Goal: Transaction & Acquisition: Book appointment/travel/reservation

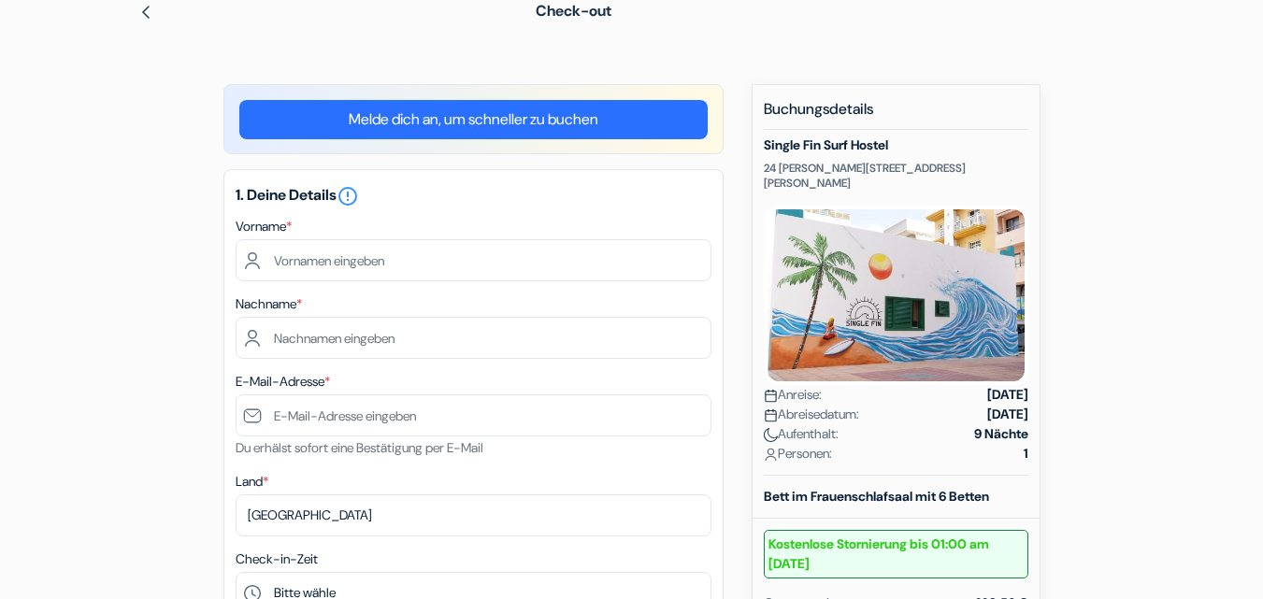
scroll to position [129, 0]
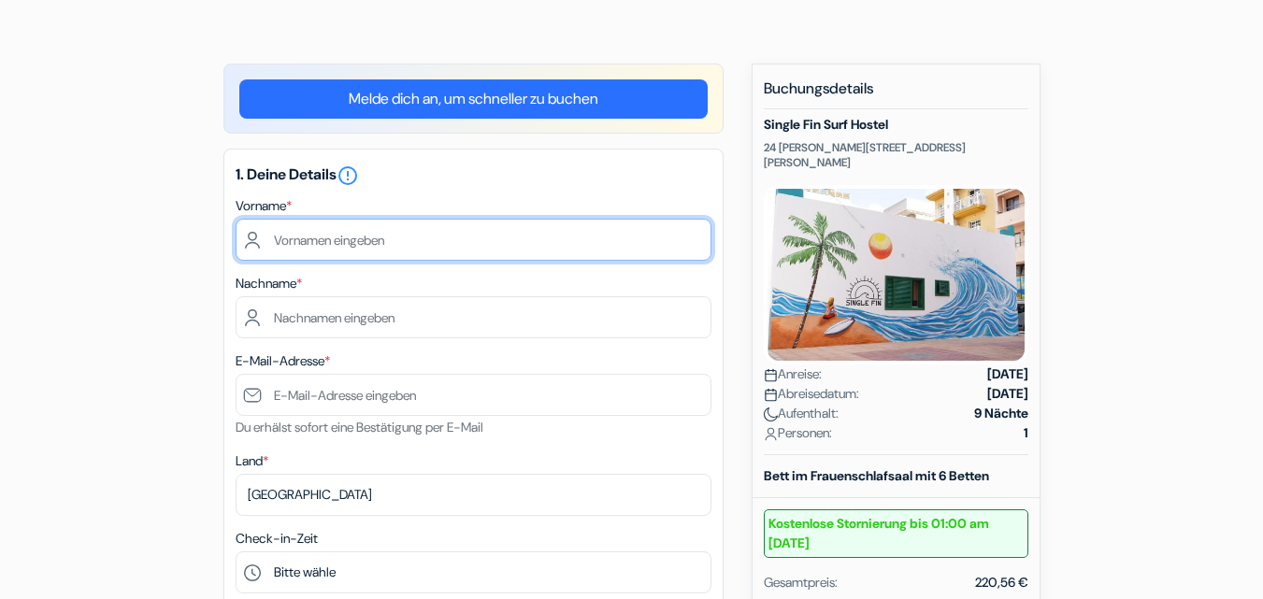
click at [318, 243] on input "text" at bounding box center [474, 240] width 476 height 42
type input "Nicole"
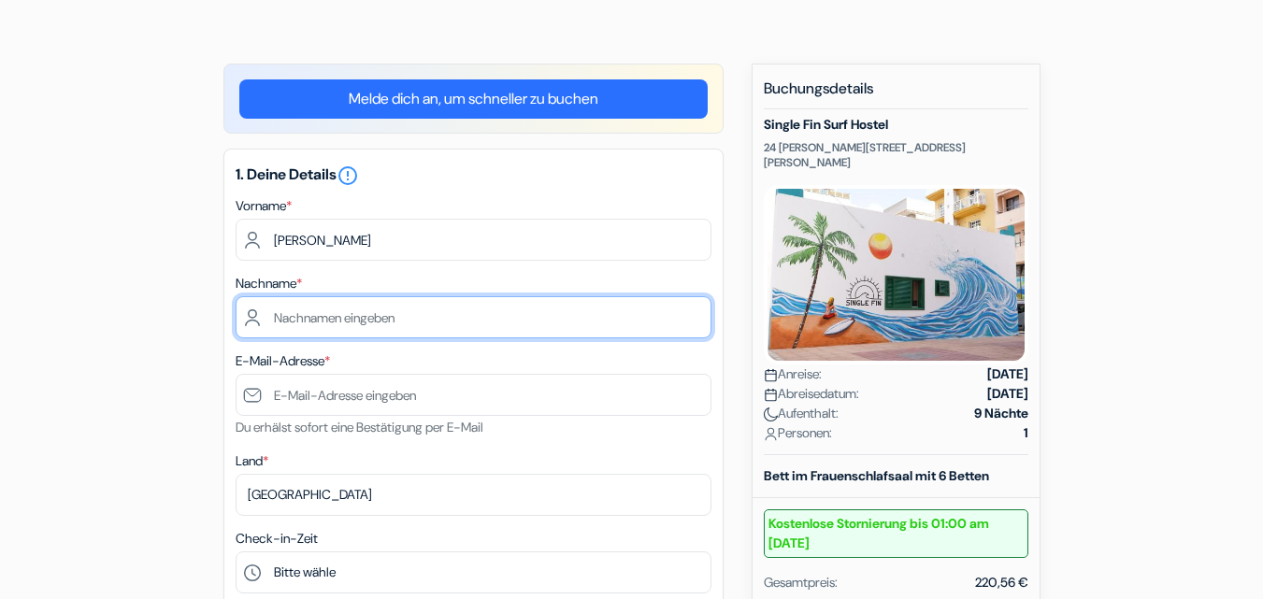
type input "Hilbe"
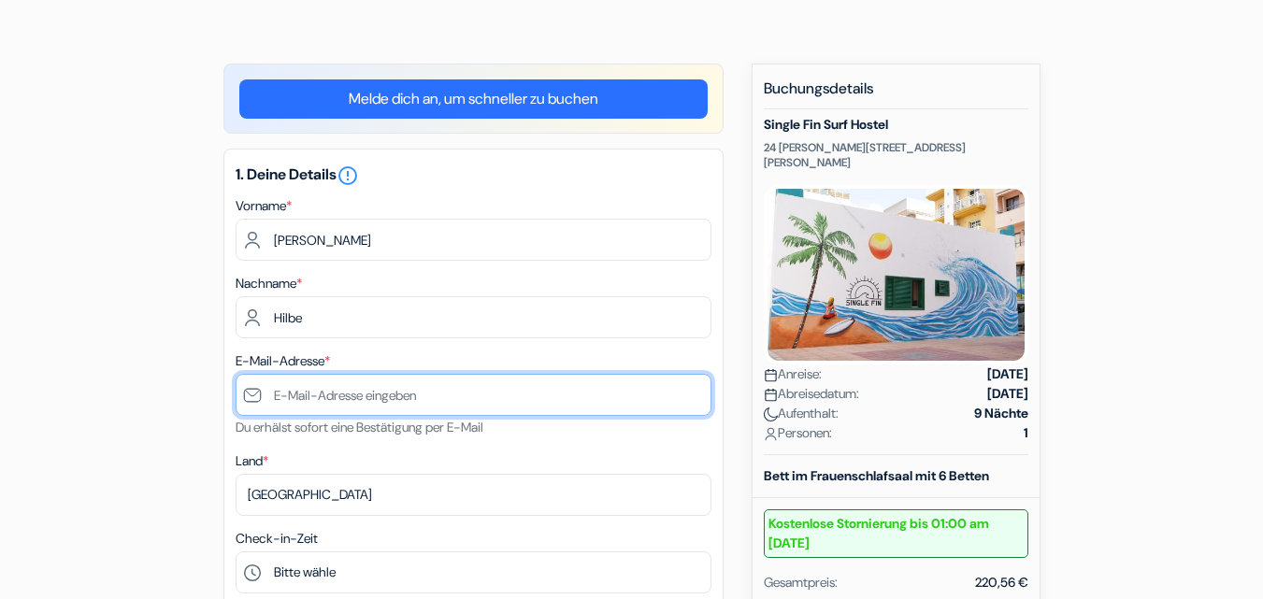
click at [316, 394] on input "text" at bounding box center [474, 395] width 476 height 42
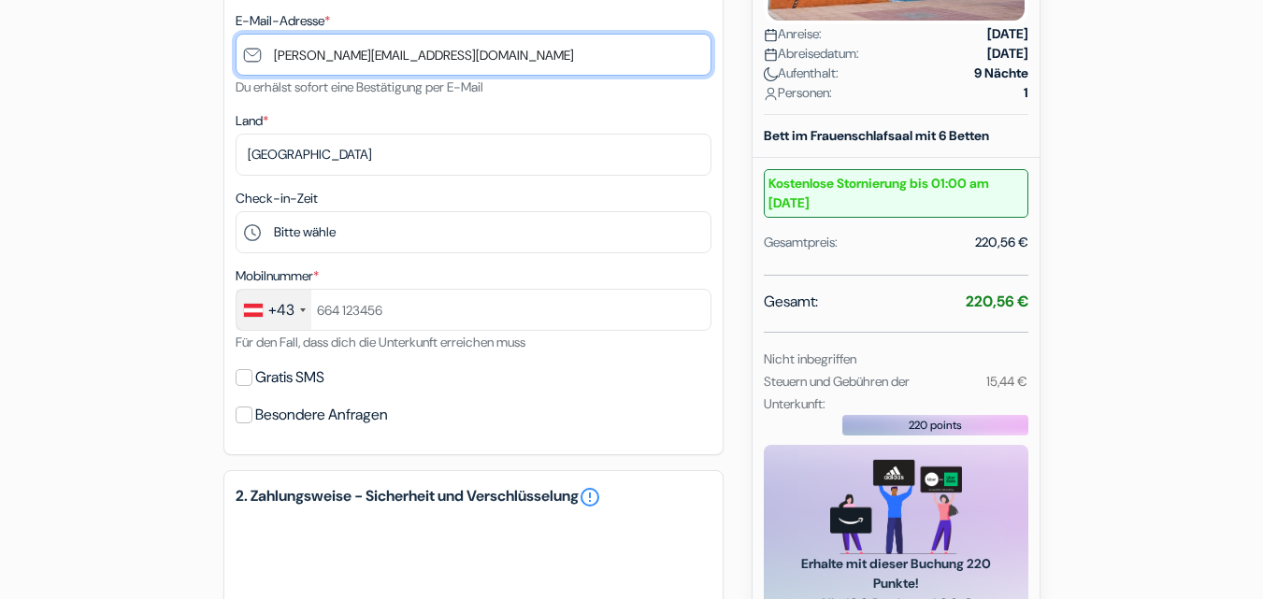
scroll to position [487, 0]
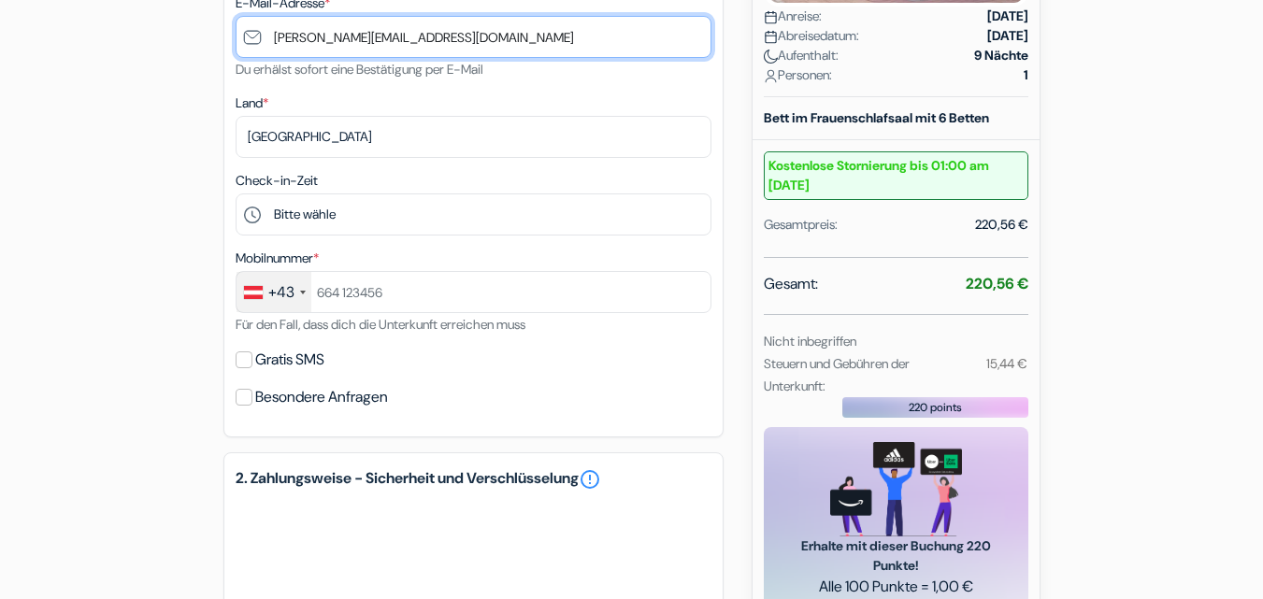
type input "[PERSON_NAME][EMAIL_ADDRESS][DOMAIN_NAME]"
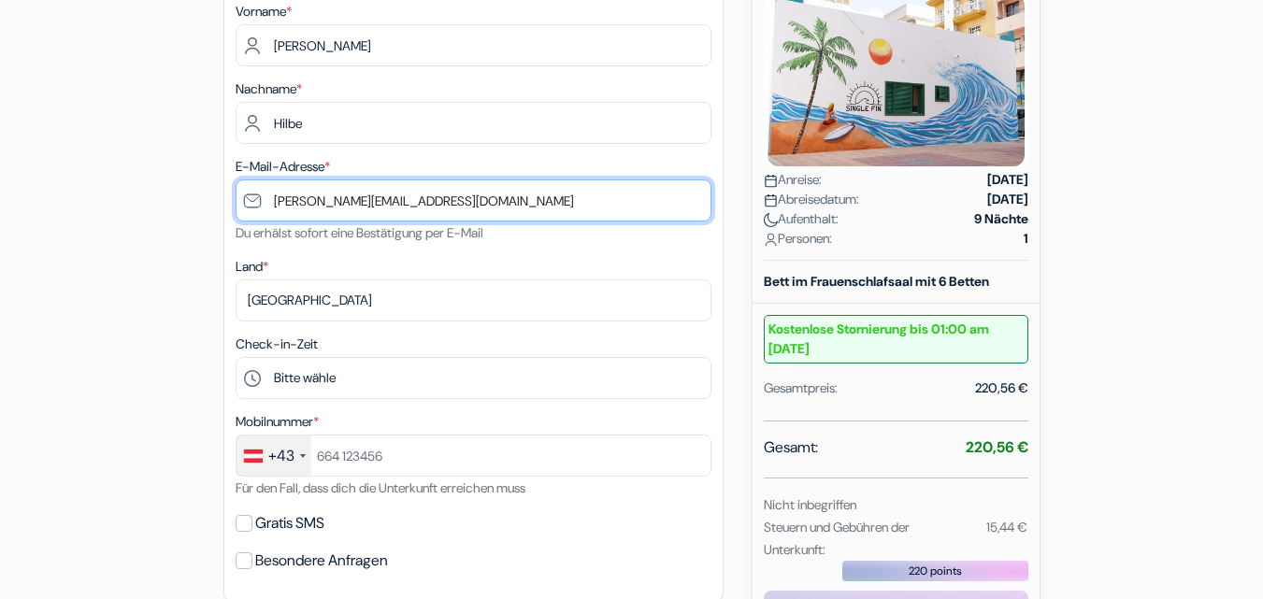
scroll to position [321, 0]
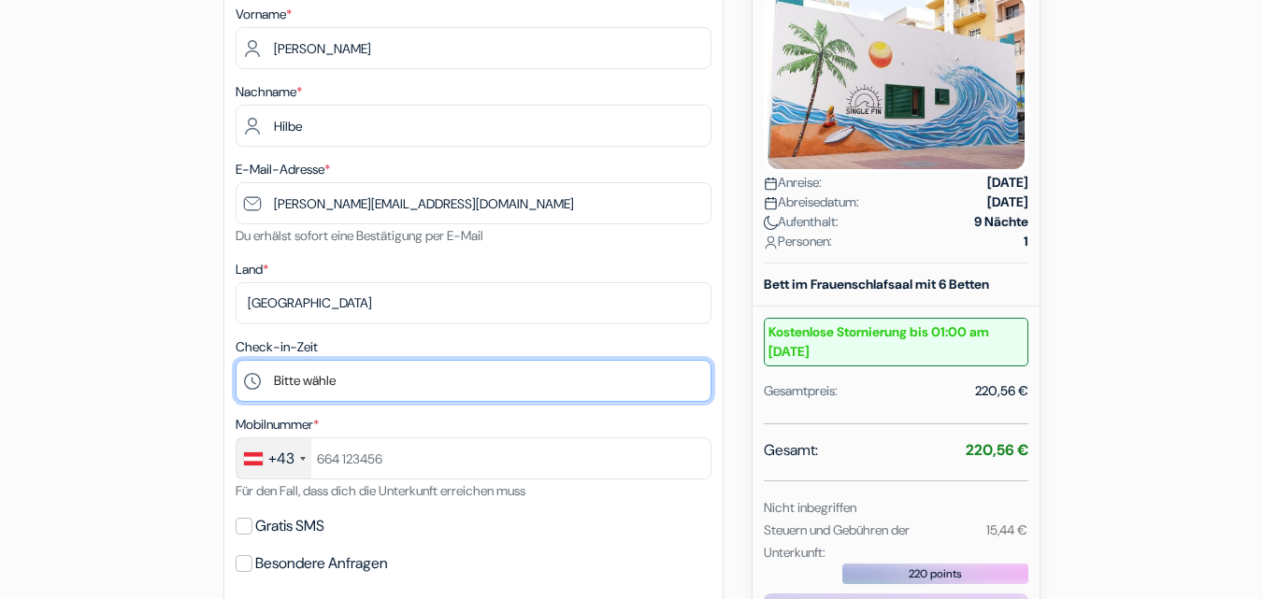
click at [253, 379] on select "Bitte [PERSON_NAME] 15:00 16:00 17:00 18:00 19:00 20:00 21:00 22:00 23:00" at bounding box center [474, 381] width 476 height 42
select select "17"
click at [236, 360] on select "Bitte [PERSON_NAME] 15:00 16:00 17:00 18:00 19:00 20:00 21:00 22:00 23:00" at bounding box center [474, 381] width 476 height 42
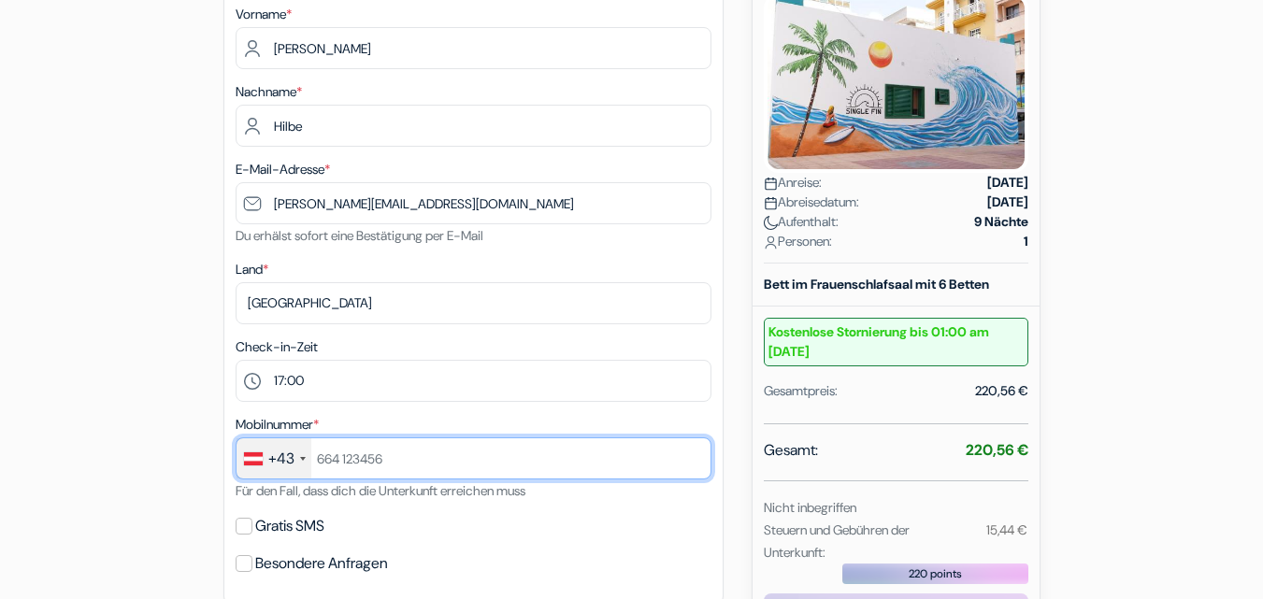
click at [369, 454] on input "text" at bounding box center [474, 458] width 476 height 42
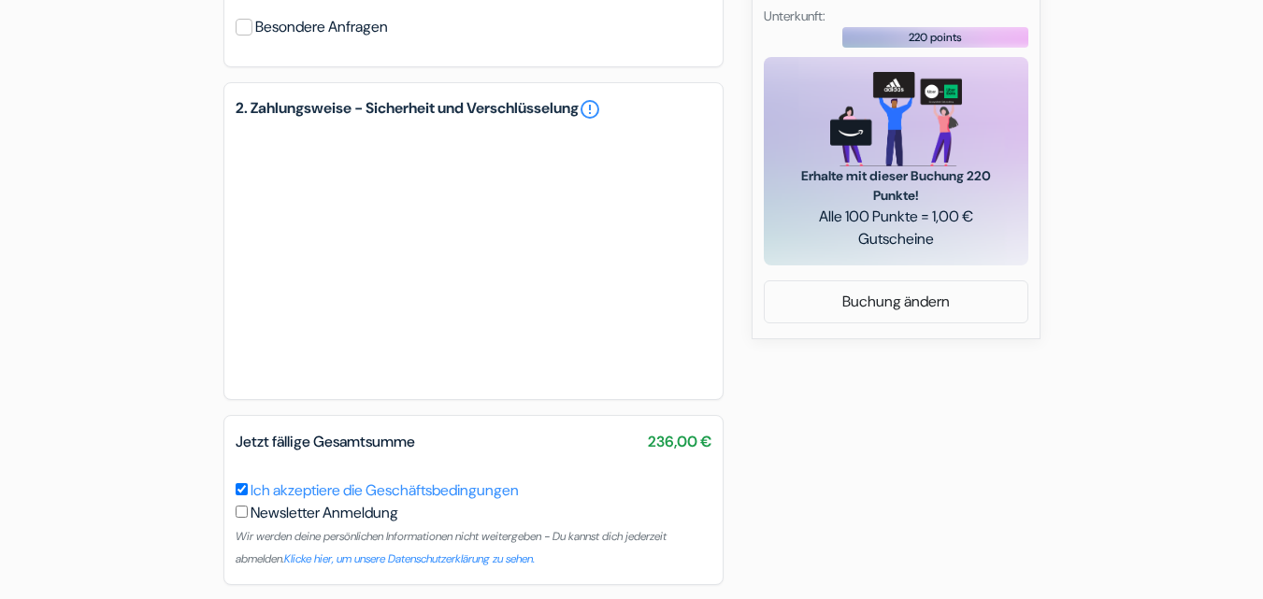
scroll to position [852, 0]
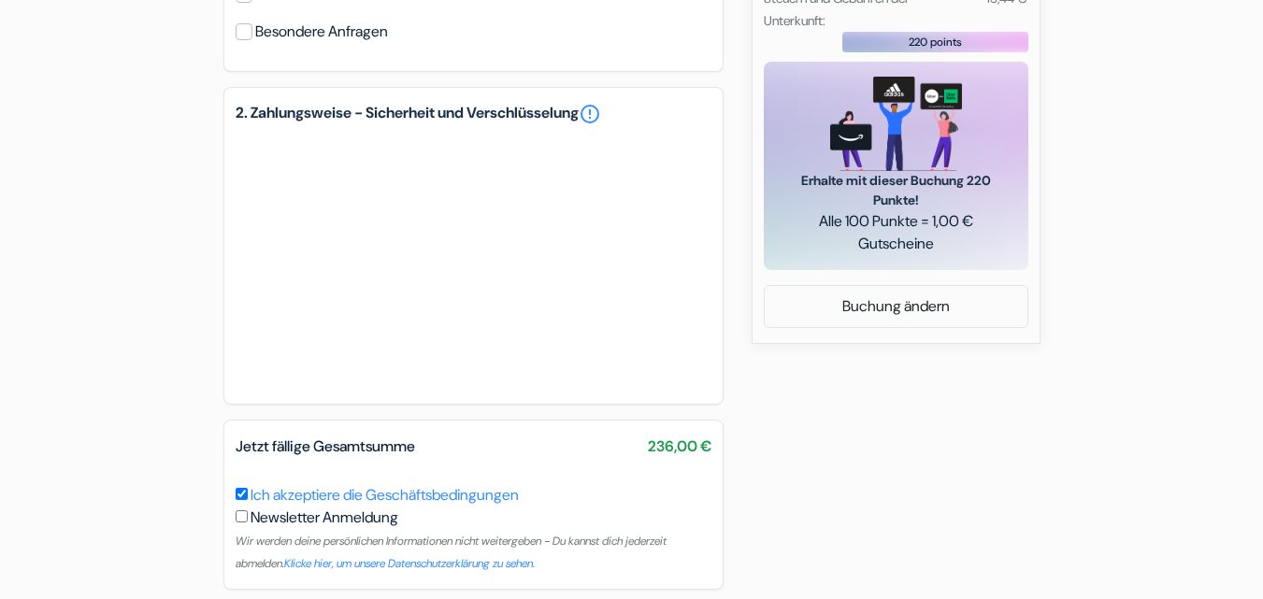
type input "6509882442"
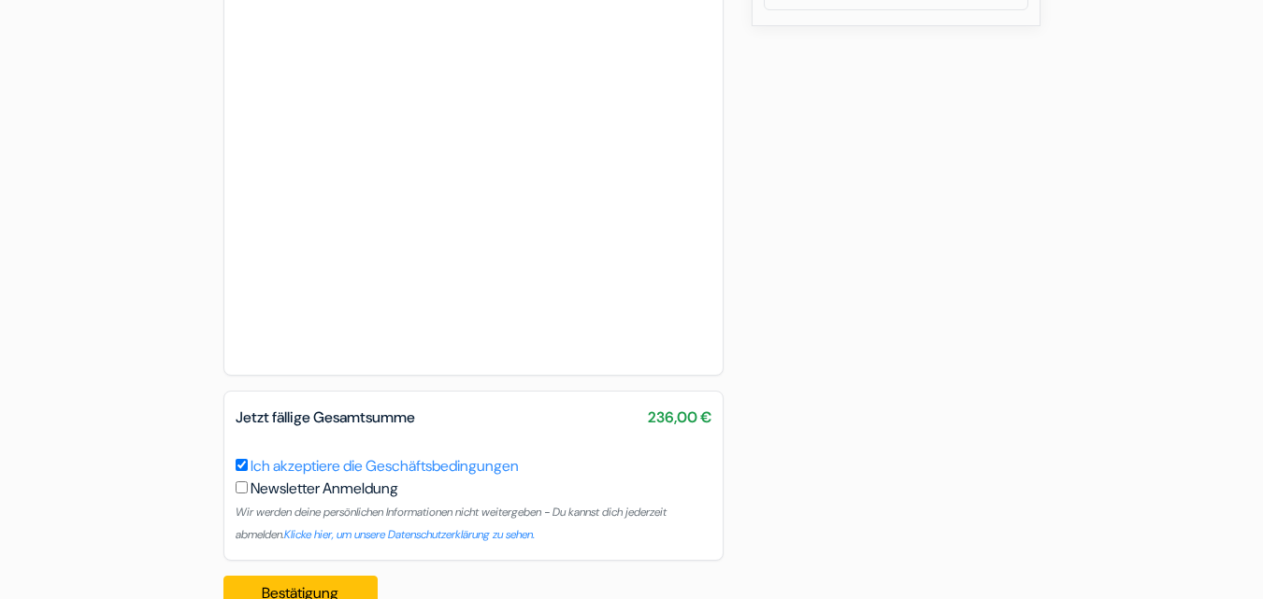
scroll to position [1216, 0]
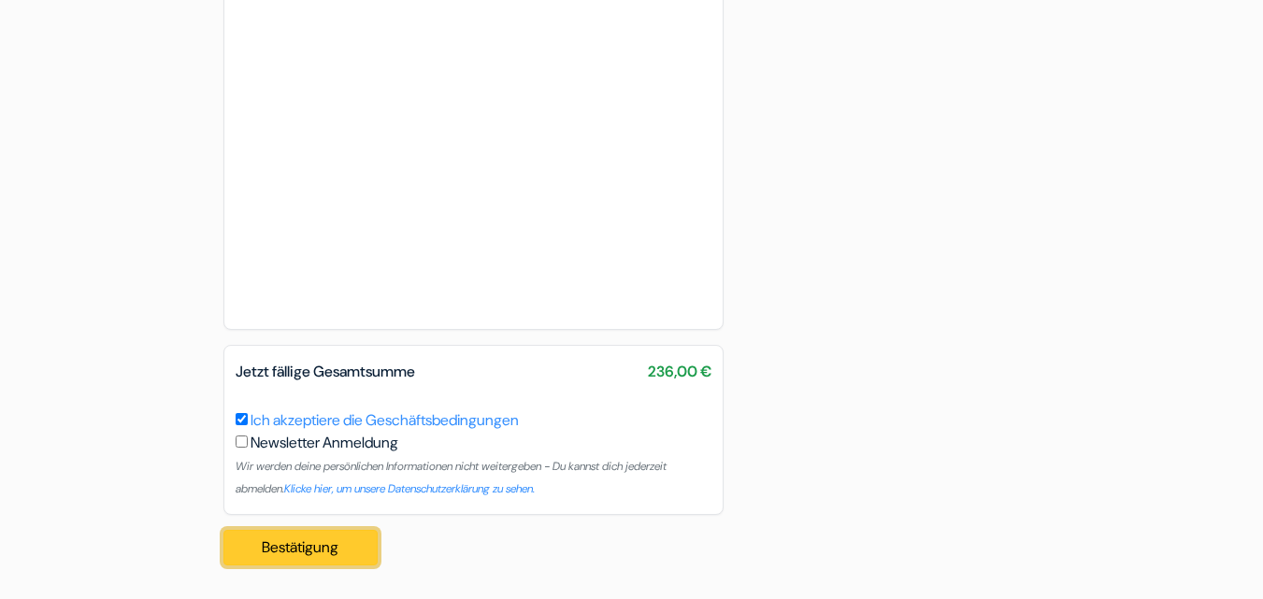
click at [297, 549] on button "Bestätigung Loading..." at bounding box center [300, 548] width 155 height 36
click at [349, 535] on button "Bestätigung Loading..." at bounding box center [300, 548] width 155 height 36
click at [255, 547] on button "Bestätigung Loading..." at bounding box center [300, 548] width 155 height 36
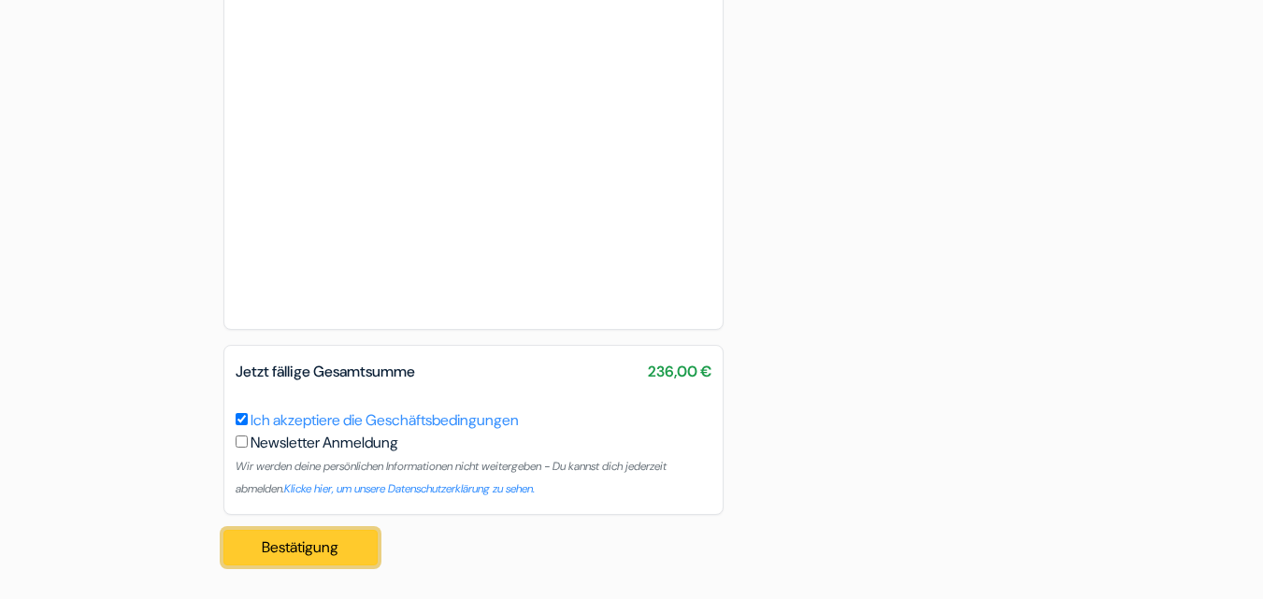
click at [255, 547] on button "Bestätigung Loading..." at bounding box center [300, 548] width 155 height 36
click at [262, 549] on button "Bestätigung Loading..." at bounding box center [300, 548] width 155 height 36
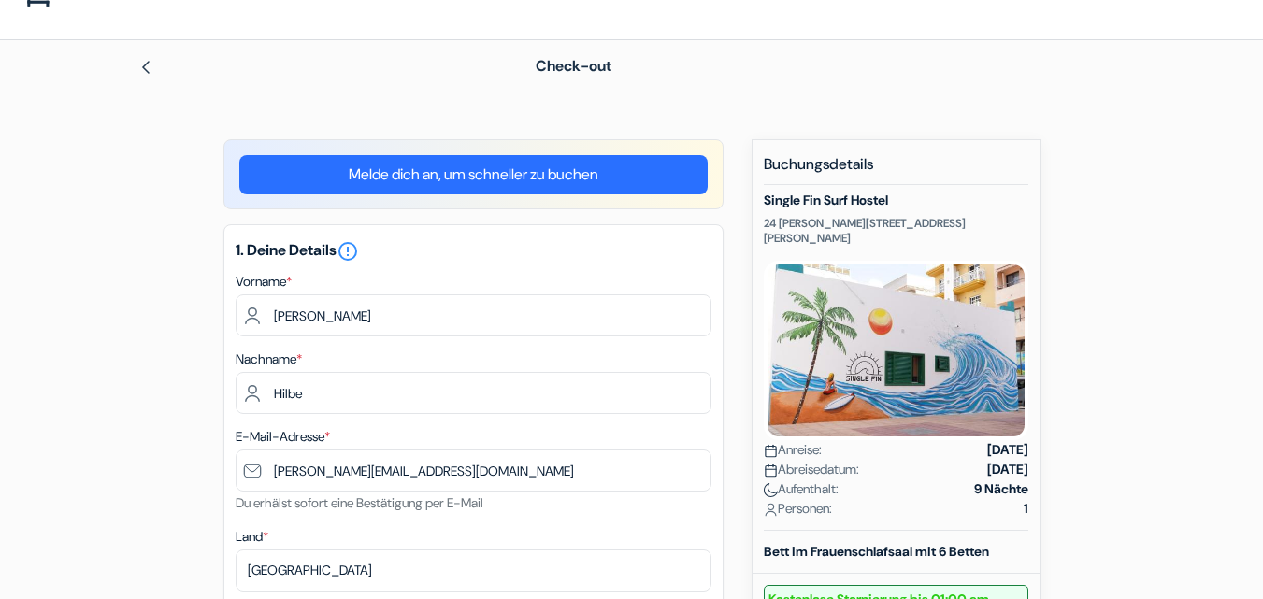
scroll to position [0, 0]
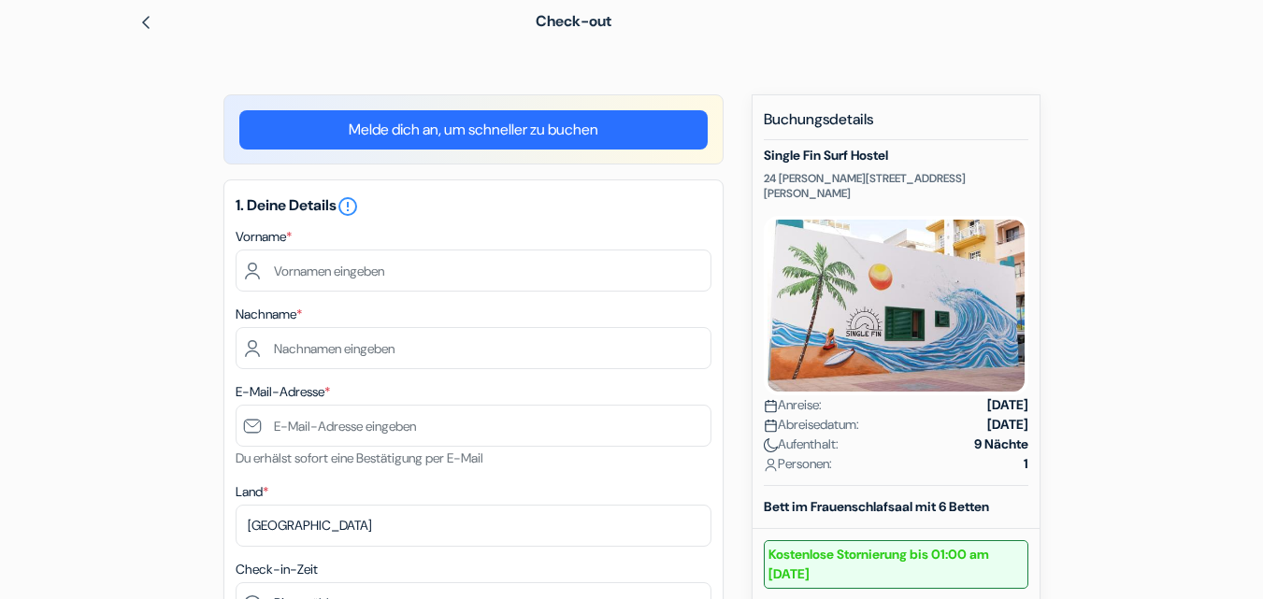
scroll to position [83, 0]
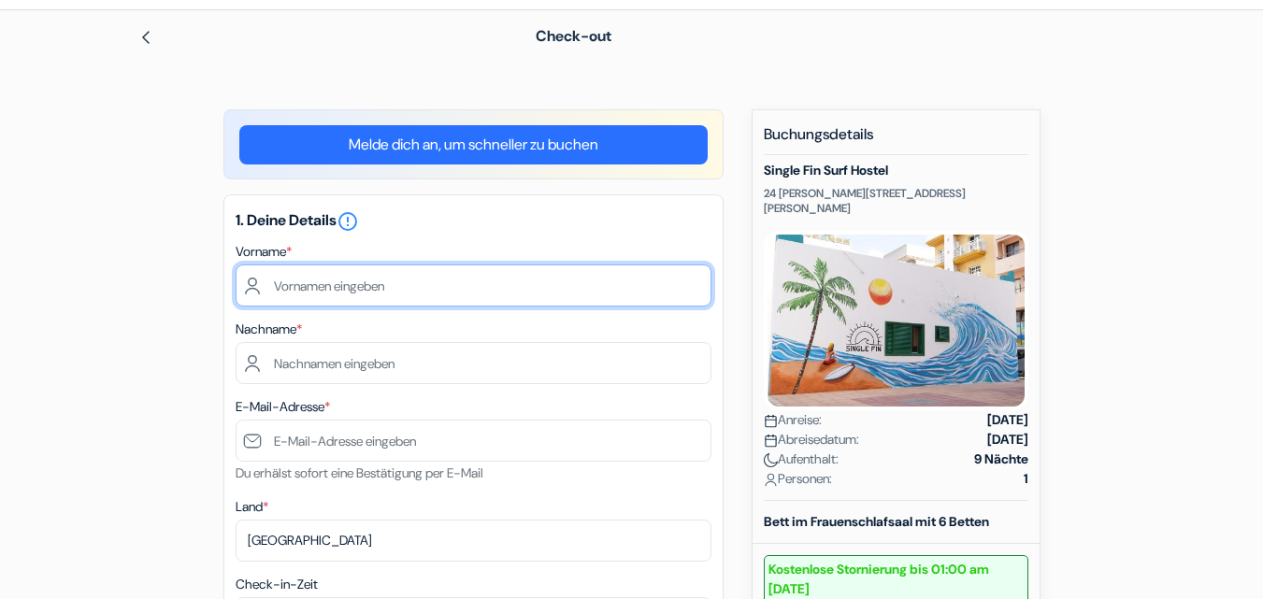
click at [325, 295] on input "text" at bounding box center [474, 286] width 476 height 42
type input "[PERSON_NAME]"
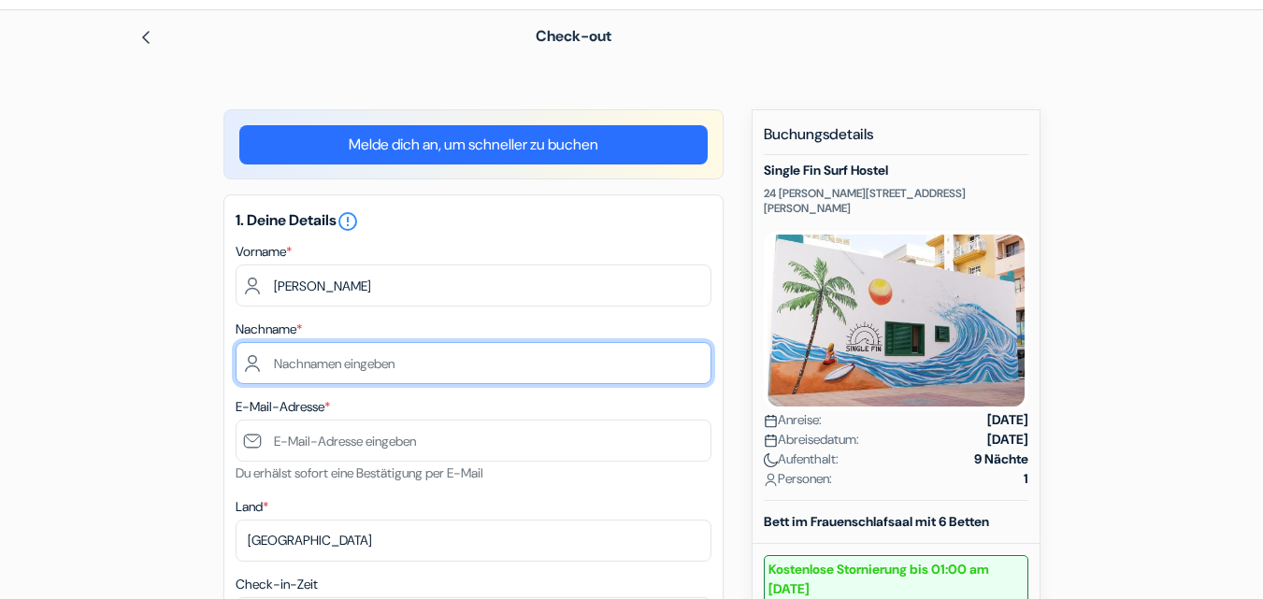
type input "Hilbe"
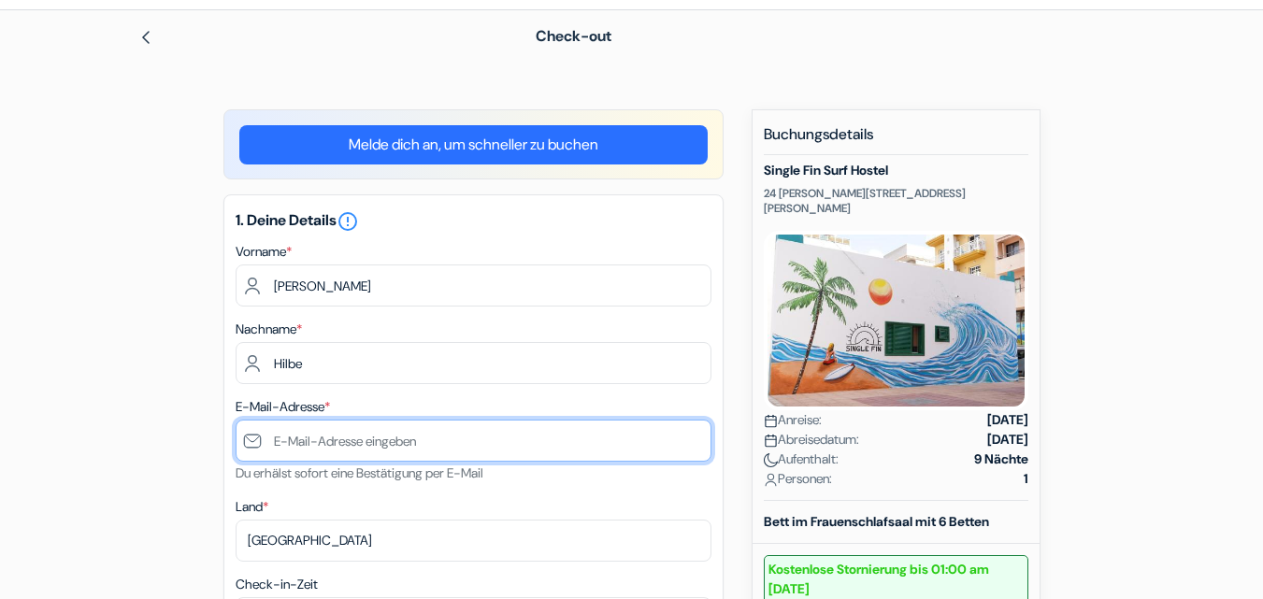
click at [345, 446] on input "text" at bounding box center [474, 441] width 476 height 42
type input "[PERSON_NAME][EMAIL_ADDRESS][DOMAIN_NAME]"
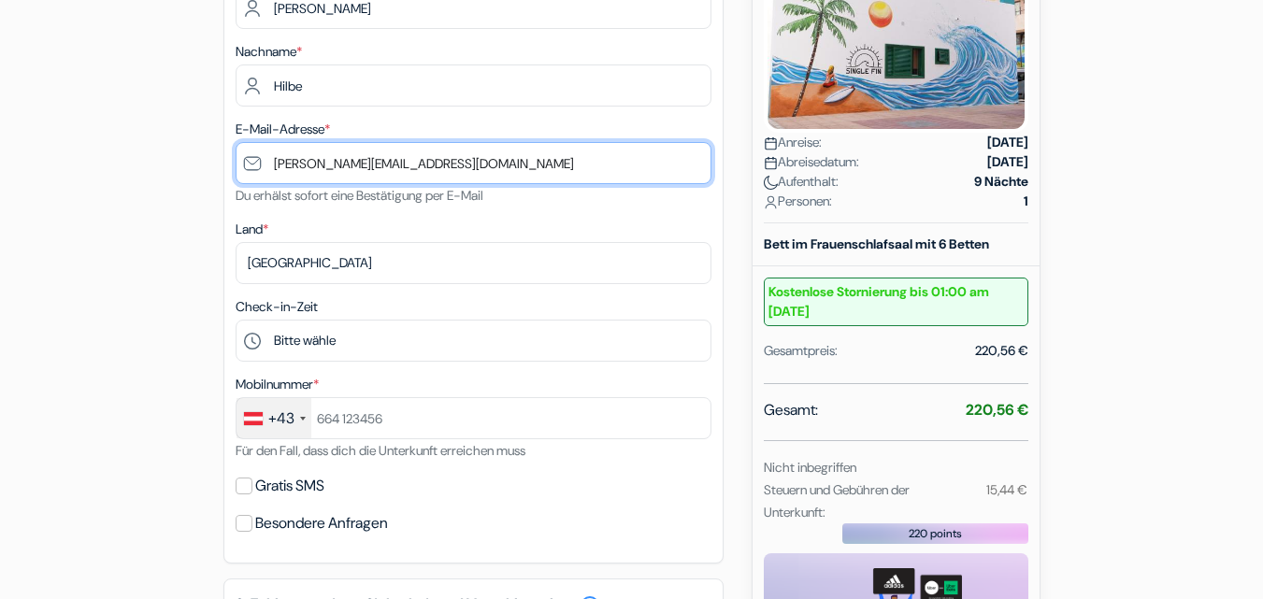
scroll to position [365, 0]
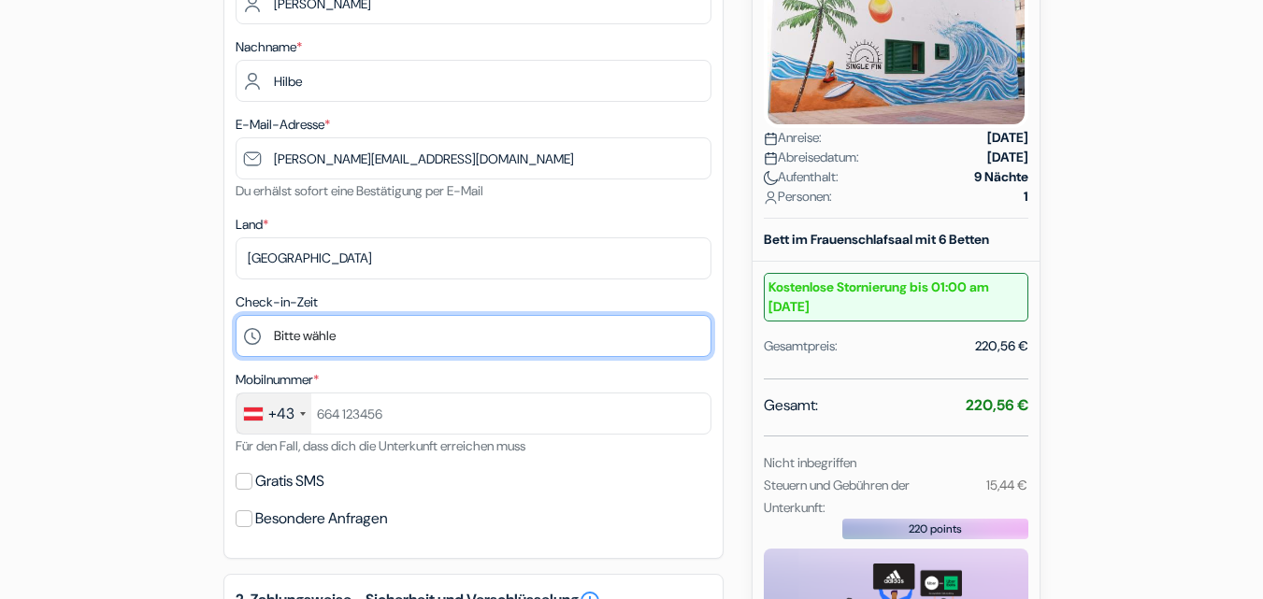
click at [295, 338] on select "Bitte [PERSON_NAME] 15:00 16:00 17:00 18:00 19:00 20:00 21:00 22:00 23:00" at bounding box center [474, 336] width 476 height 42
select select "17"
click at [236, 315] on select "Bitte [PERSON_NAME] 15:00 16:00 17:00 18:00 19:00 20:00 21:00 22:00 23:00" at bounding box center [474, 336] width 476 height 42
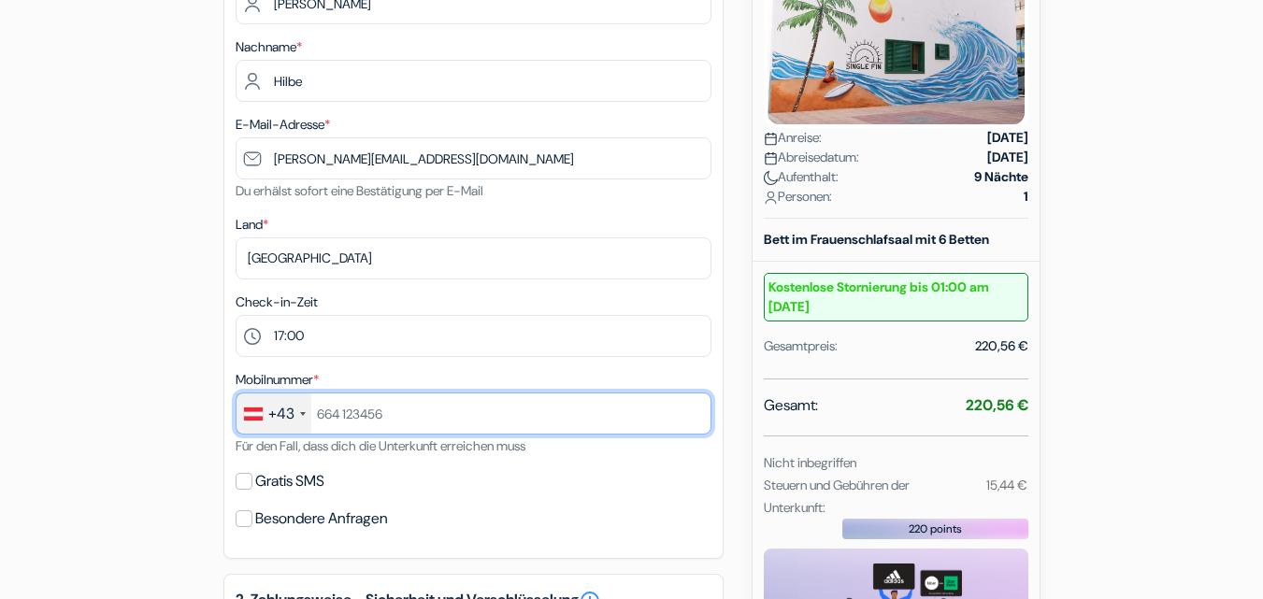
click at [350, 412] on input "text" at bounding box center [474, 414] width 476 height 42
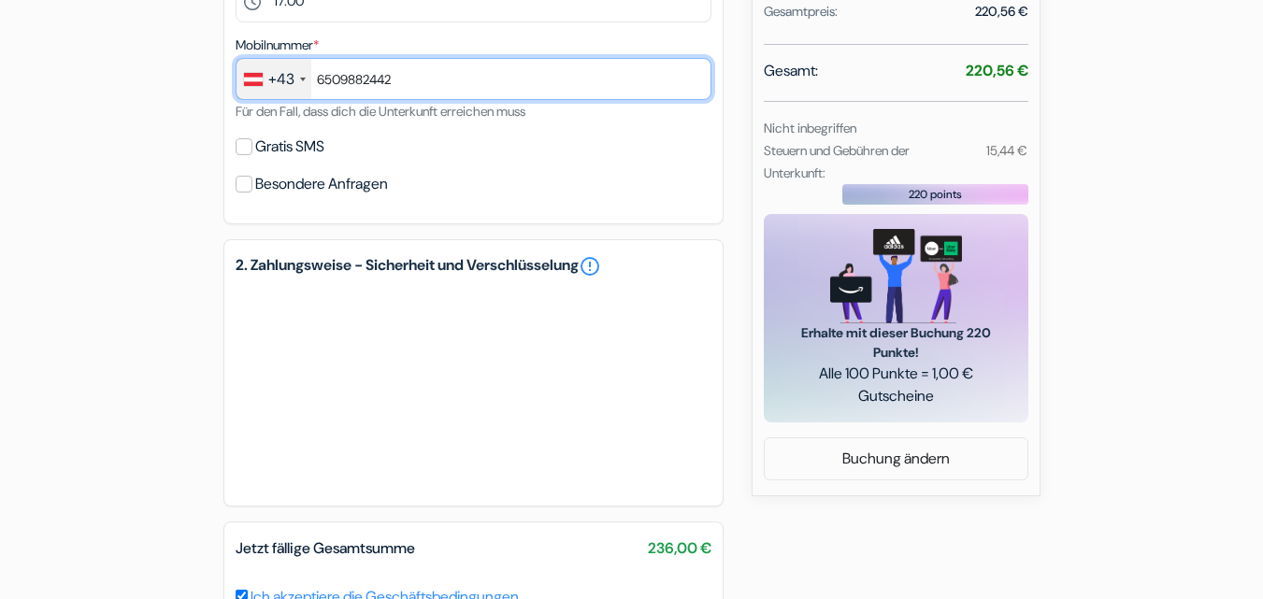
scroll to position [724, 0]
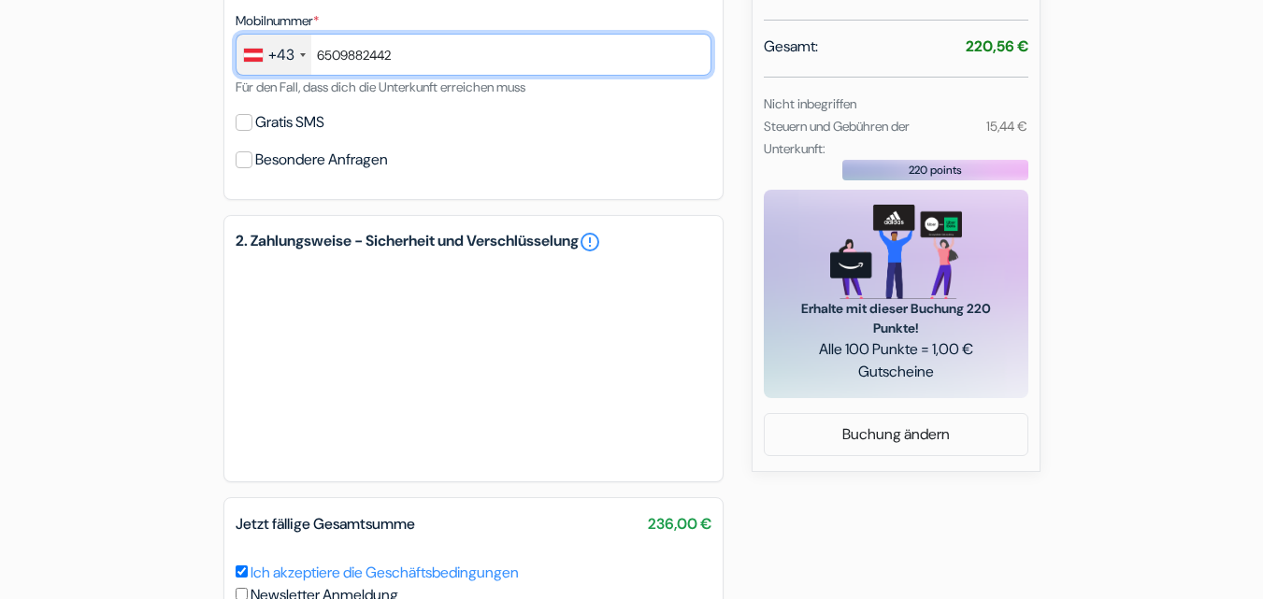
type input "6509882442"
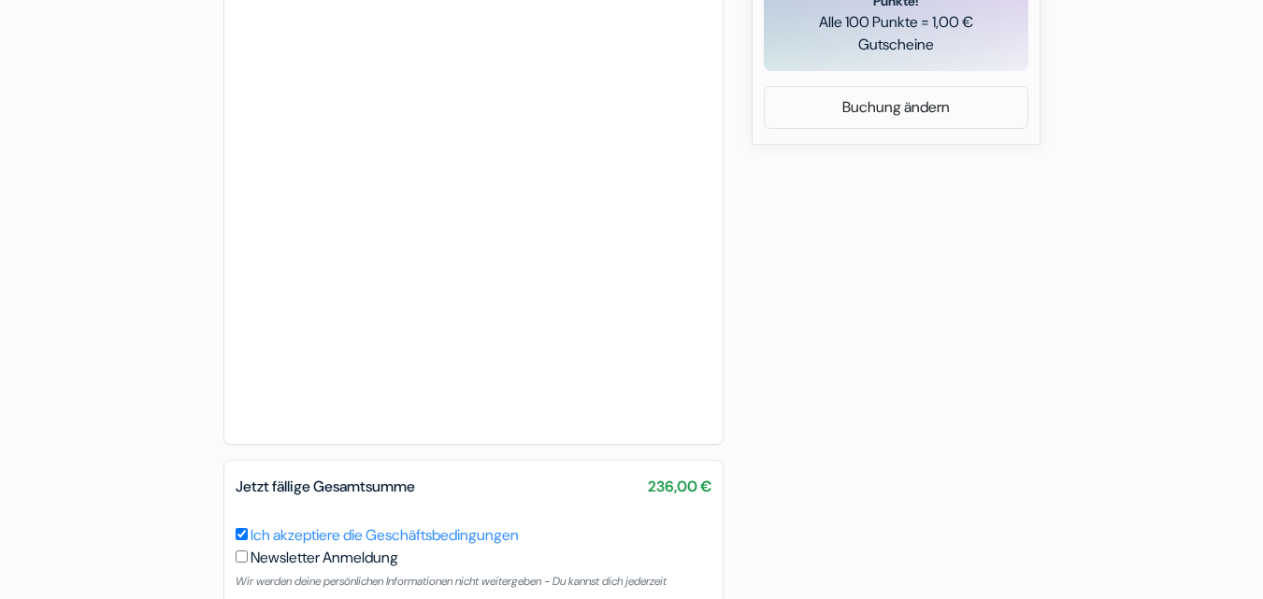
scroll to position [1166, 0]
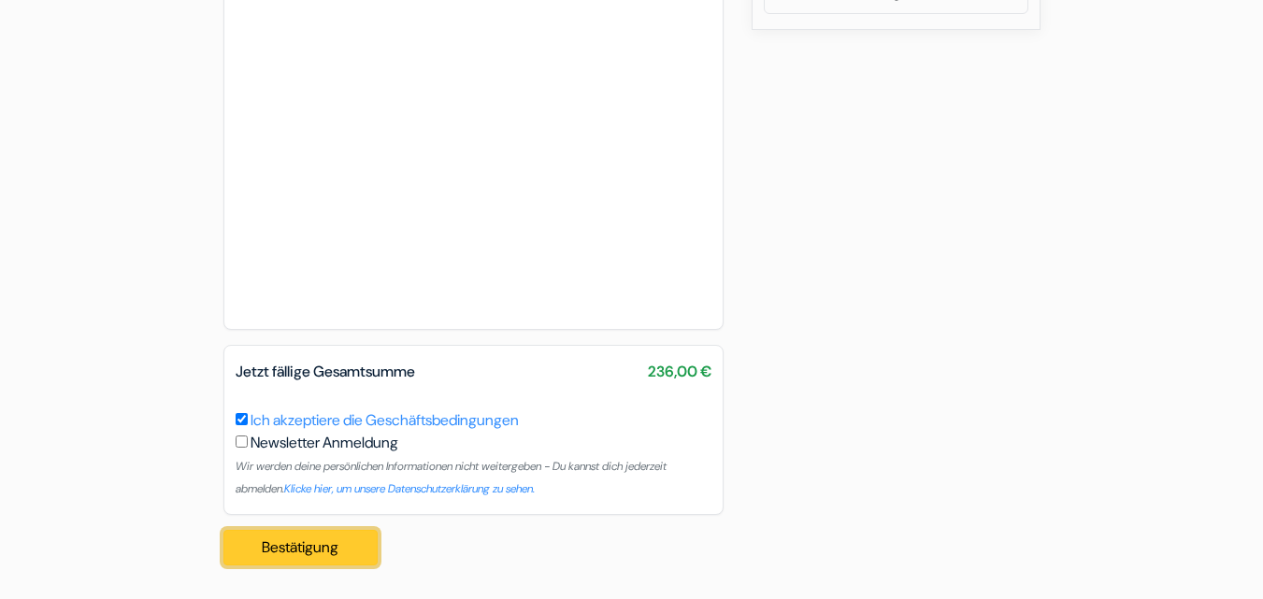
click at [331, 542] on button "Bestätigung Loading..." at bounding box center [300, 548] width 155 height 36
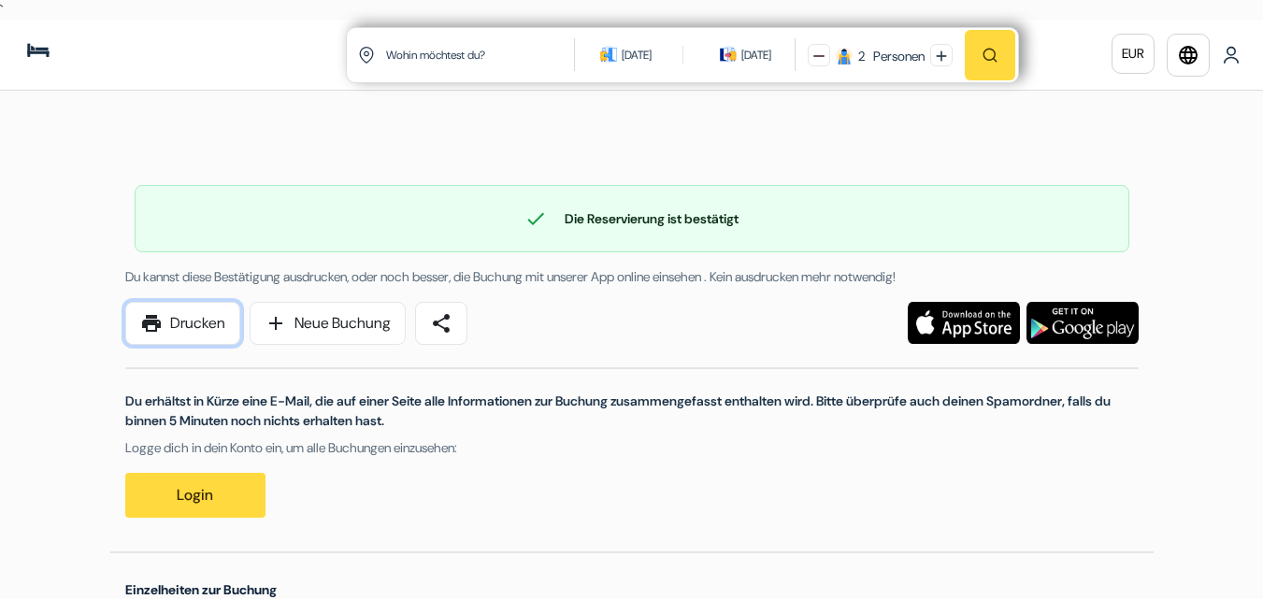
click at [195, 329] on link "print Drucken" at bounding box center [182, 323] width 115 height 43
